Goal: Task Accomplishment & Management: Manage account settings

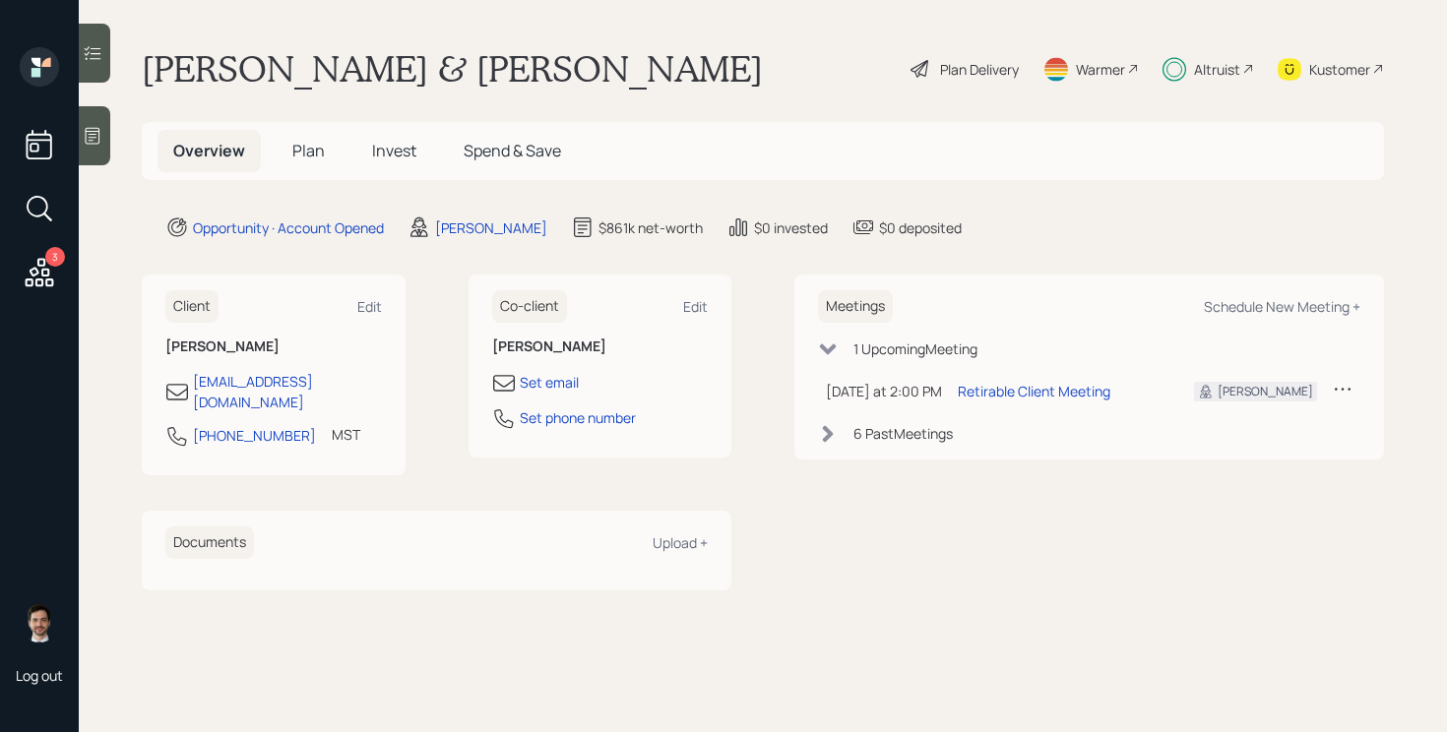
click at [392, 146] on span "Invest" at bounding box center [394, 151] width 44 height 22
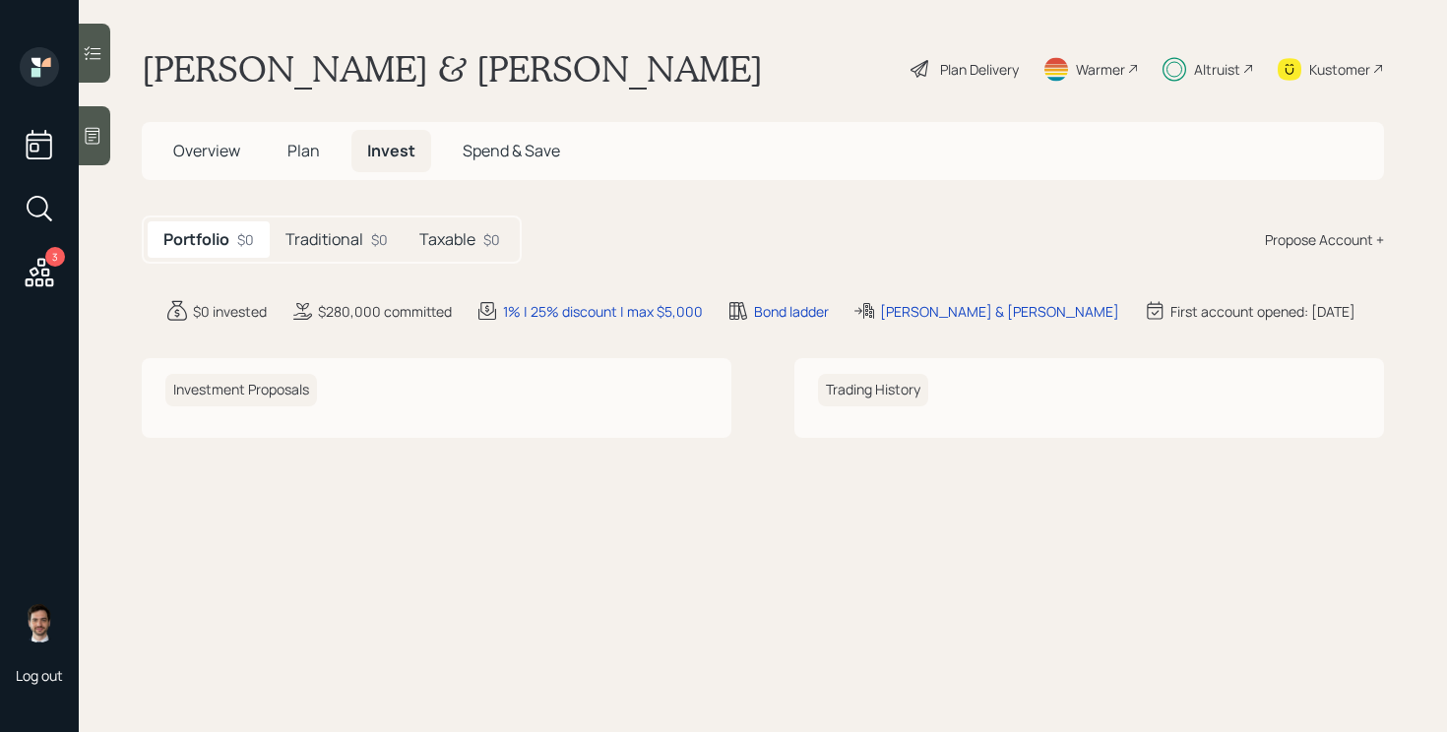
click at [328, 245] on h5 "Traditional" at bounding box center [324, 239] width 78 height 19
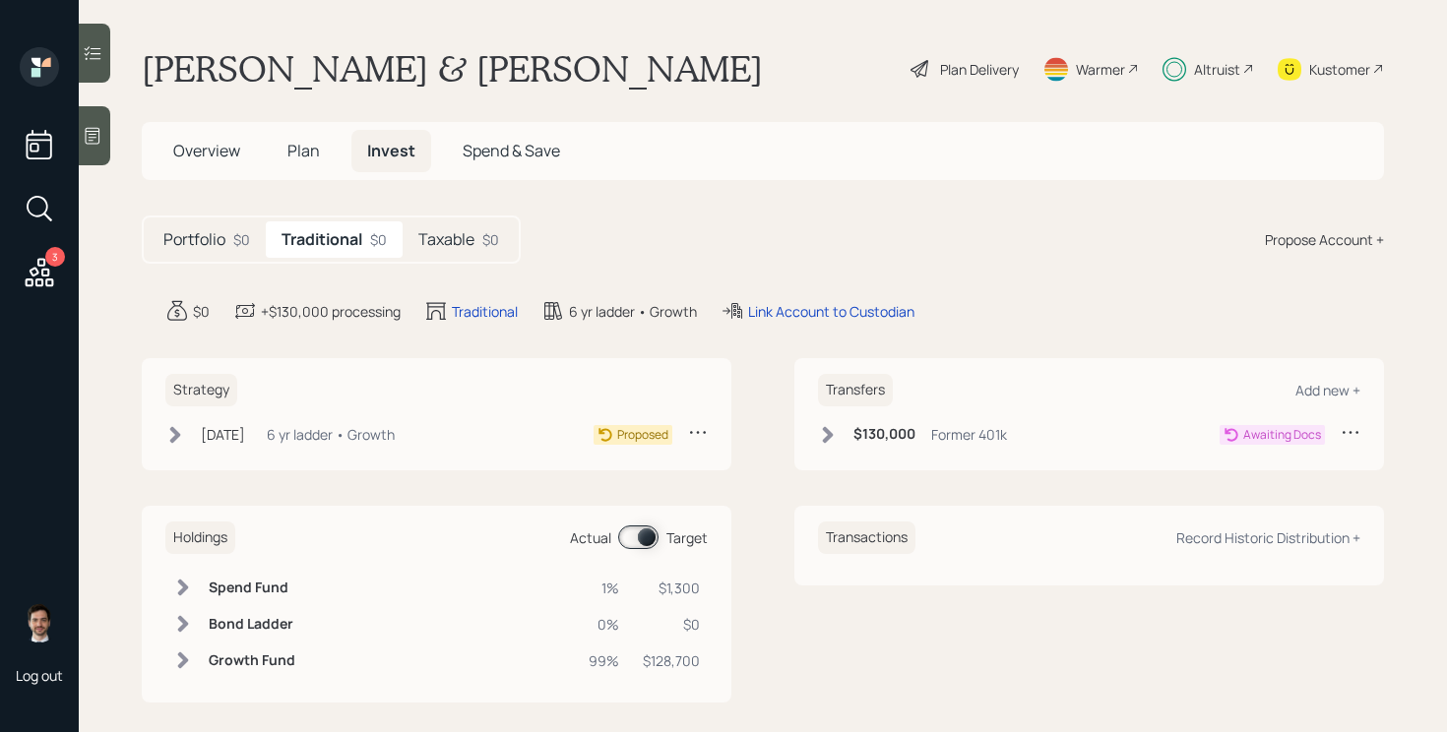
click at [446, 236] on h5 "Taxable" at bounding box center [446, 239] width 56 height 19
click at [833, 437] on icon at bounding box center [828, 435] width 20 height 20
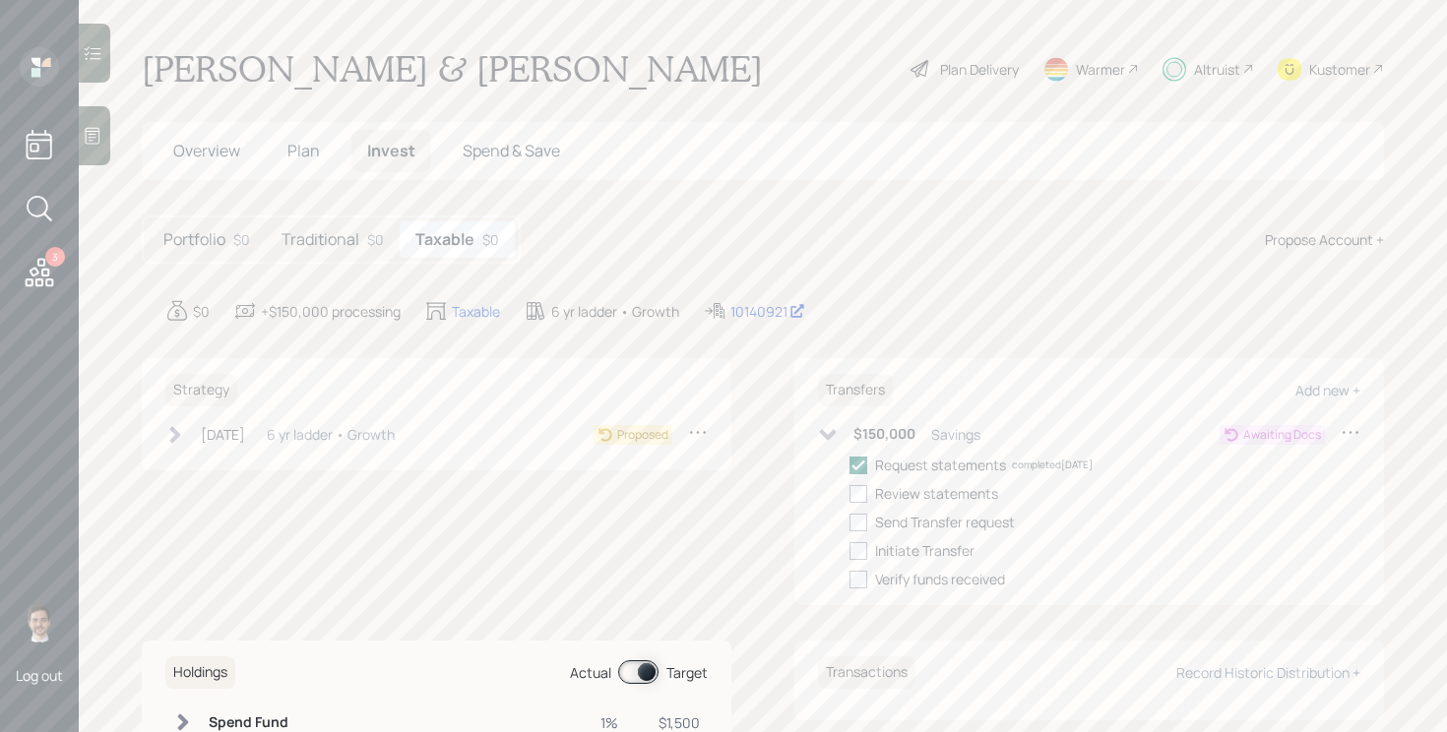
click at [1357, 432] on icon at bounding box center [1350, 432] width 16 height 3
click at [1263, 468] on div "Edit transfer" at bounding box center [1289, 470] width 142 height 19
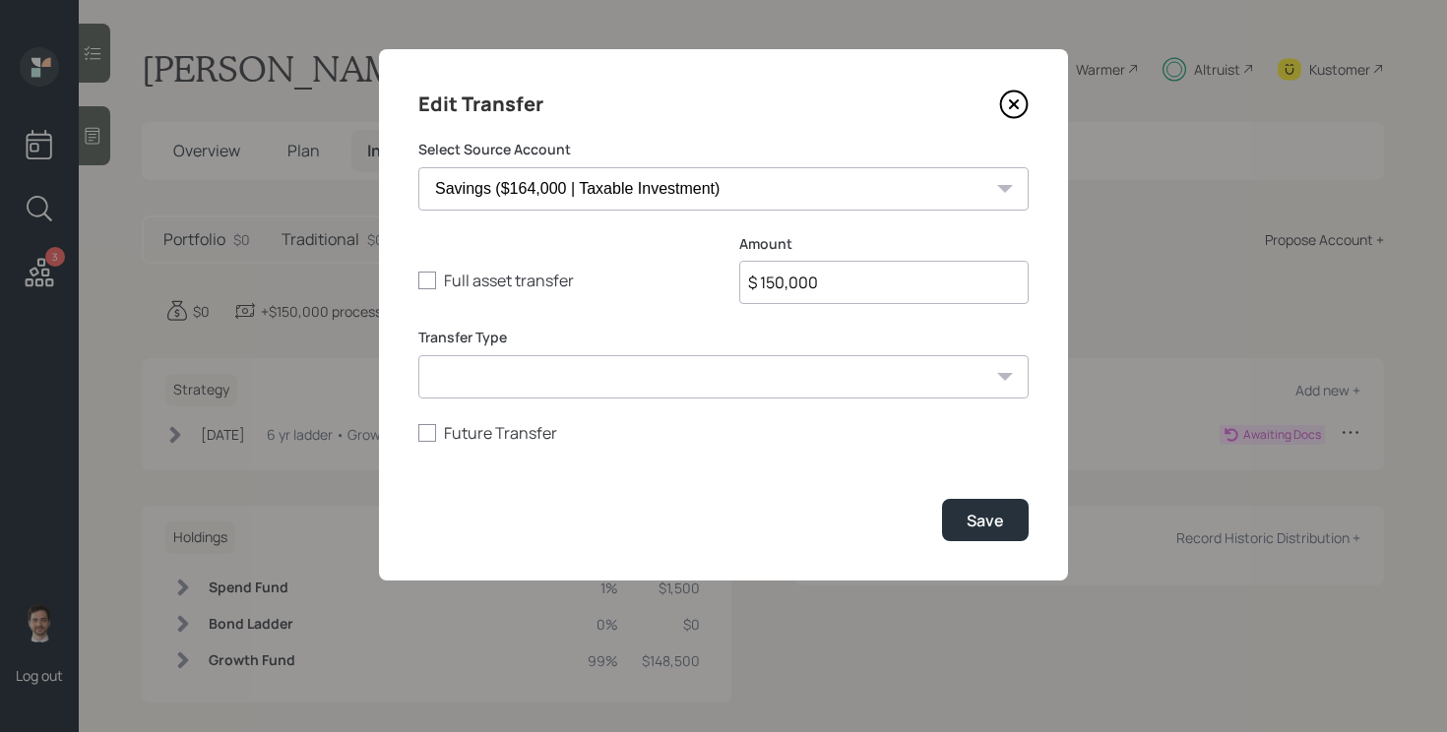
click at [888, 290] on input "$ 150,000" at bounding box center [883, 282] width 289 height 43
type input "$ 100,000"
click at [1000, 512] on div "Save" at bounding box center [984, 521] width 37 height 22
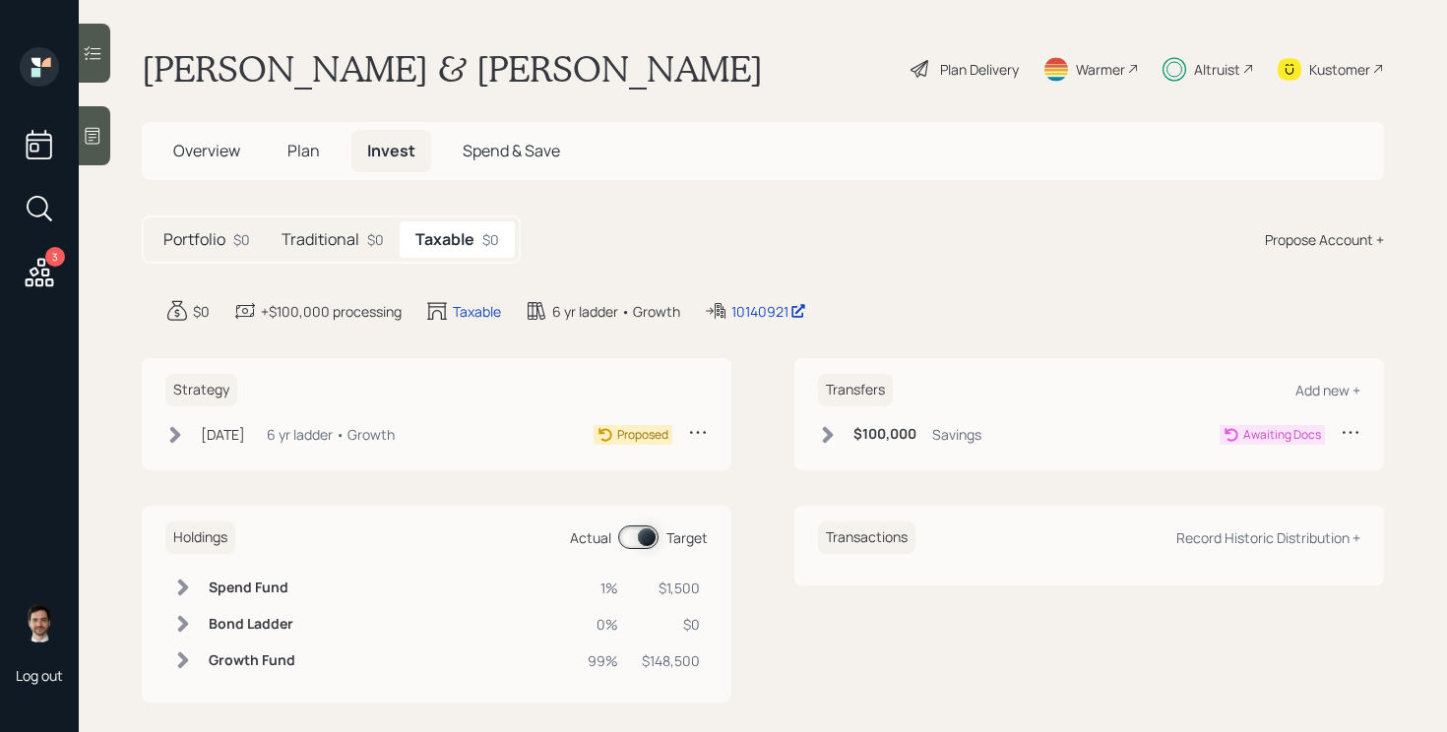
click at [318, 251] on div "Traditional $0" at bounding box center [333, 239] width 134 height 36
click at [1339, 436] on div "Awaiting Docs" at bounding box center [1289, 434] width 141 height 25
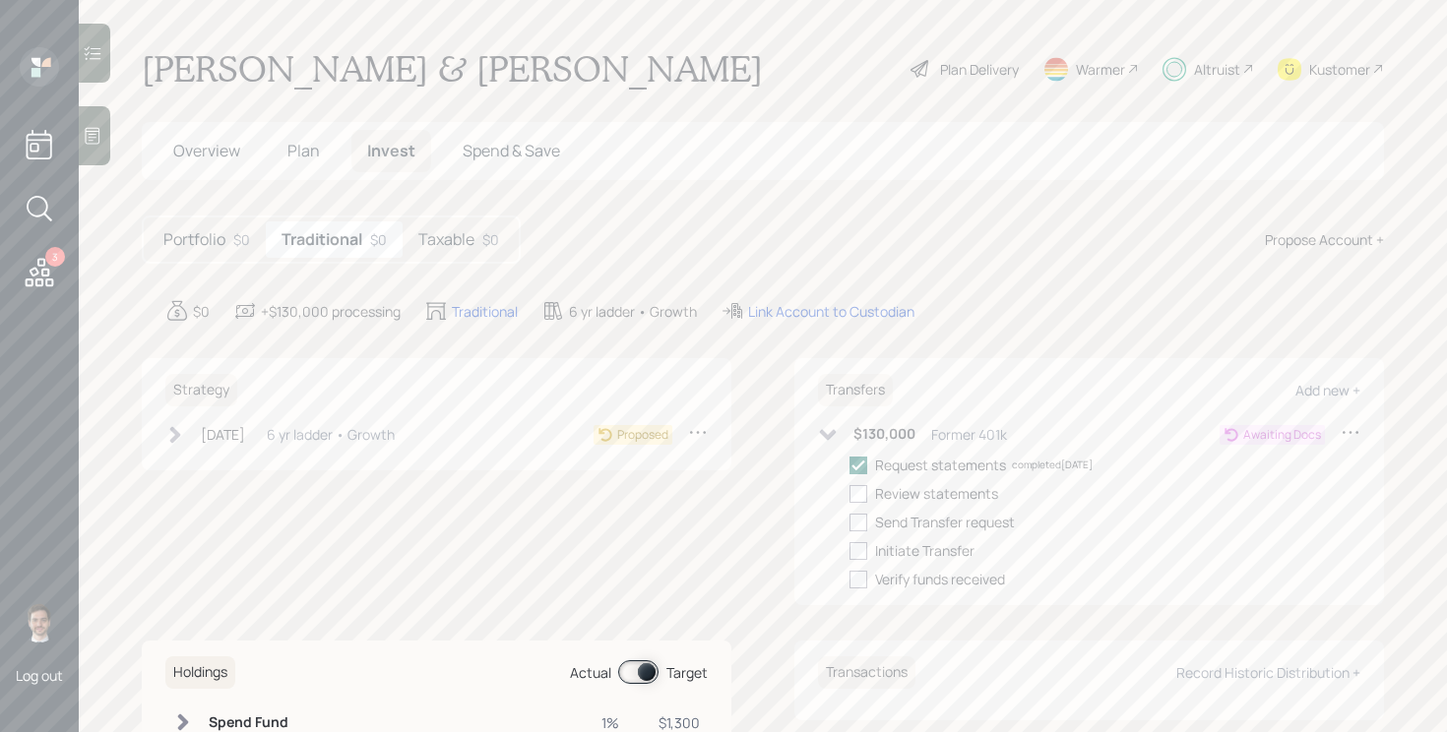
click at [831, 438] on icon at bounding box center [828, 435] width 20 height 20
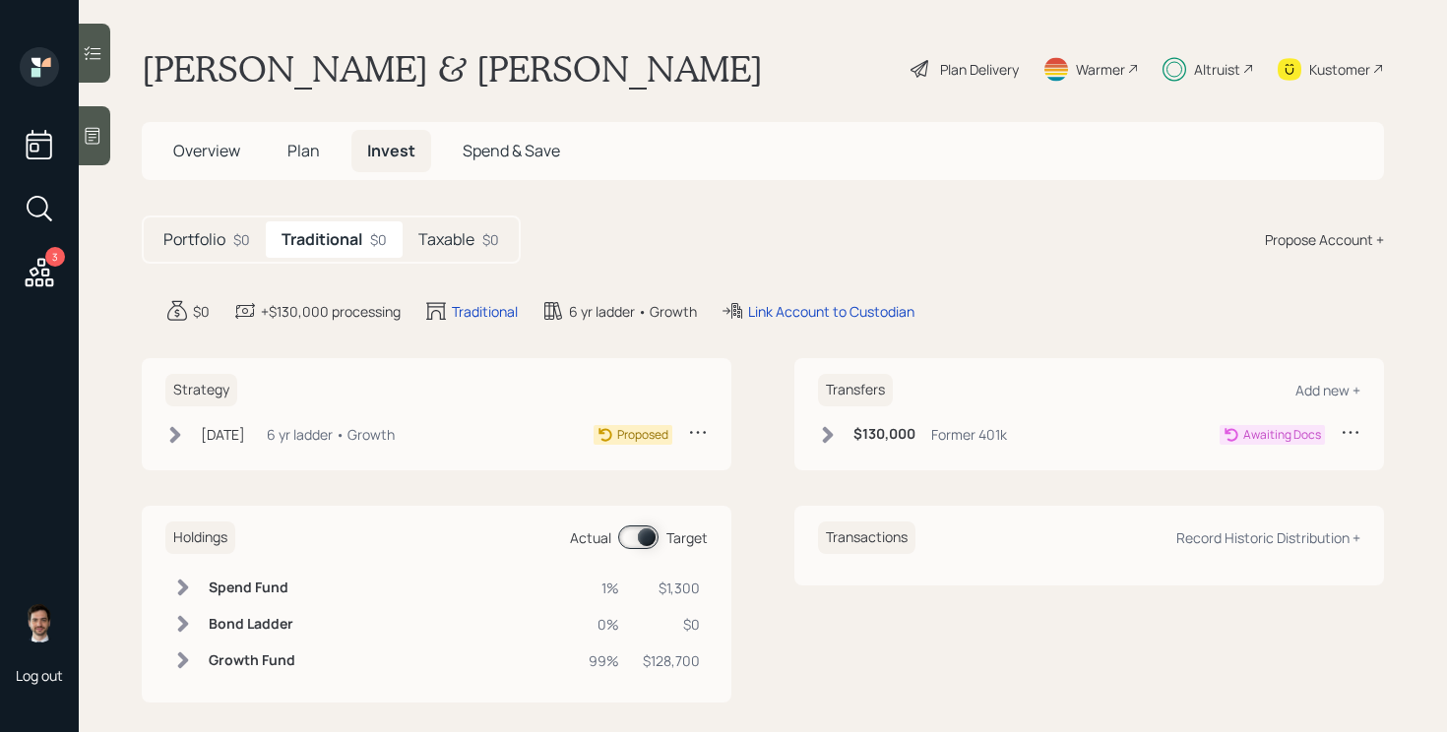
click at [210, 153] on span "Overview" at bounding box center [206, 151] width 67 height 22
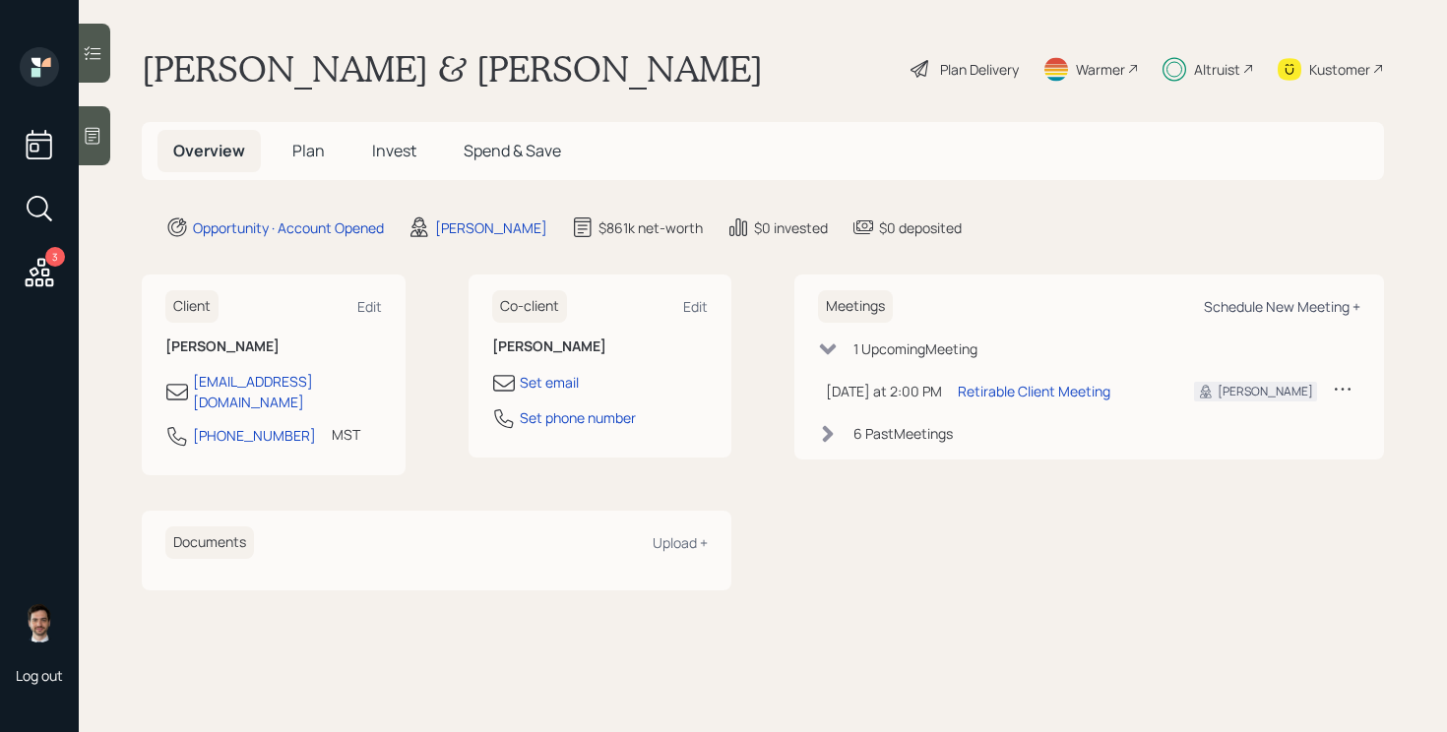
click at [1292, 297] on div "Schedule New Meeting +" at bounding box center [1282, 306] width 156 height 19
select select "ef6b64e1-8f62-4a74-b865-a7df4b35b836"
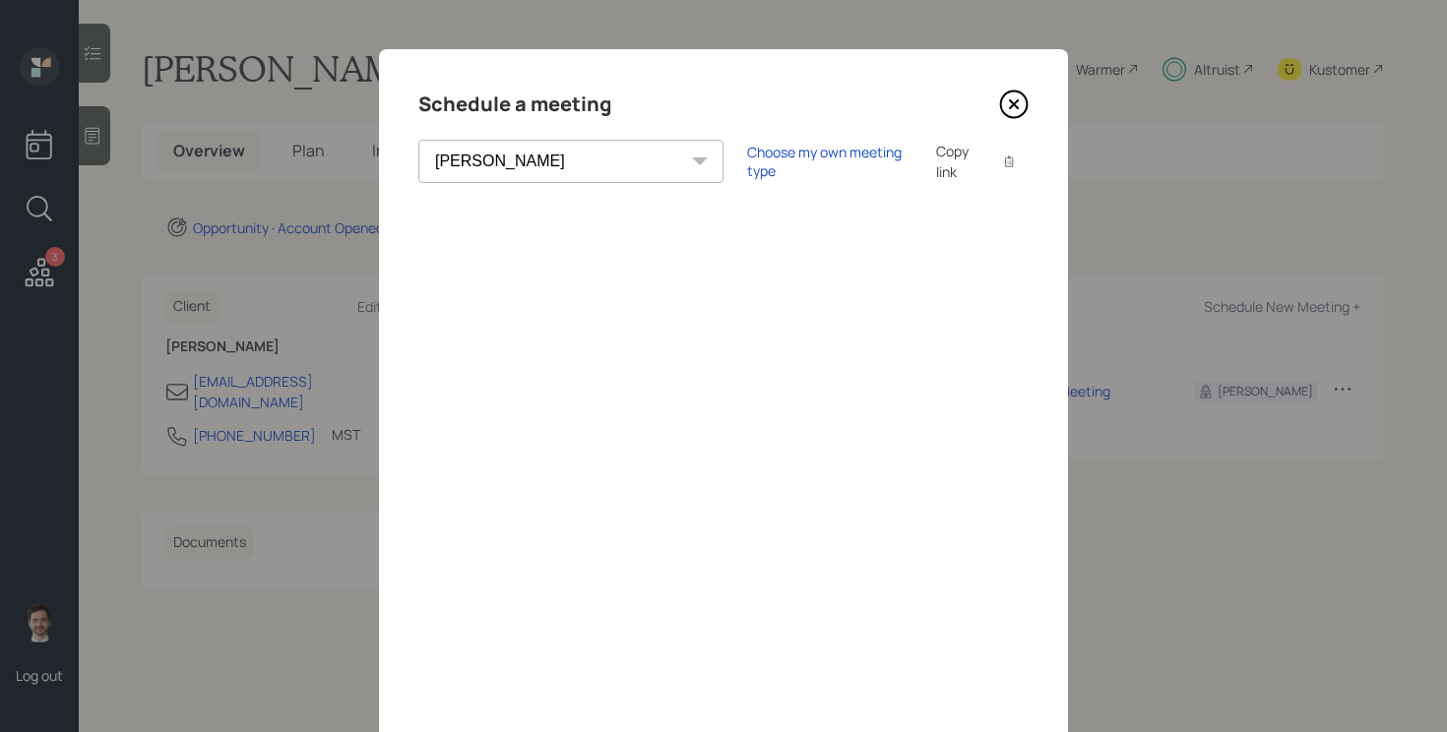
click at [1029, 92] on div "Schedule a meeting [PERSON_NAME] [PERSON_NAME] [PERSON_NAME] [PERSON_NAME] [PER…" at bounding box center [723, 442] width 689 height 787
click at [1020, 94] on icon at bounding box center [1014, 105] width 30 height 30
